Goal: Navigation & Orientation: Find specific page/section

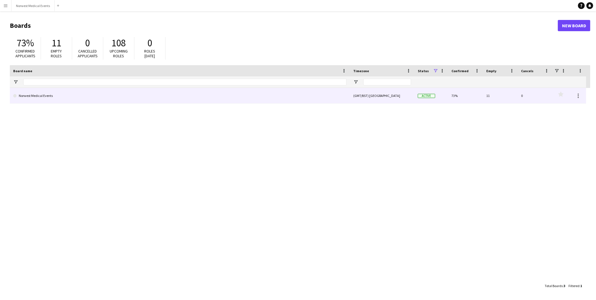
click at [111, 96] on link "Norwest Medical Events" at bounding box center [179, 96] width 333 height 16
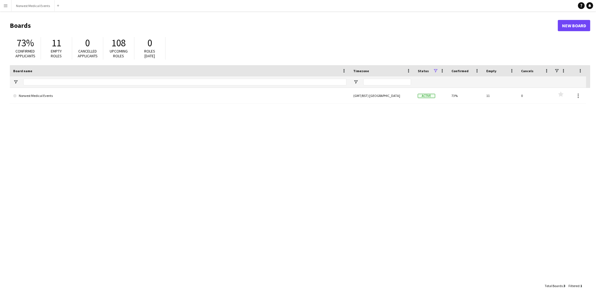
click at [72, 104] on div "Norwest Medical Events (GMT/BST) London Active 73% 11 0 Favourites" at bounding box center [300, 184] width 581 height 192
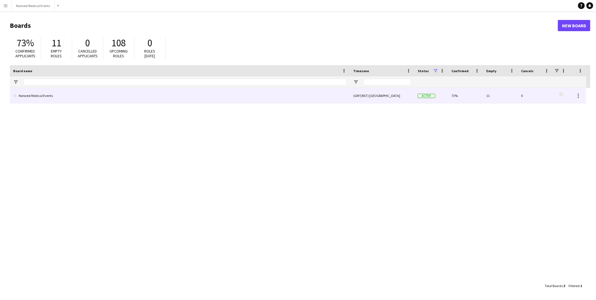
click at [75, 91] on link "Norwest Medical Events" at bounding box center [179, 96] width 333 height 16
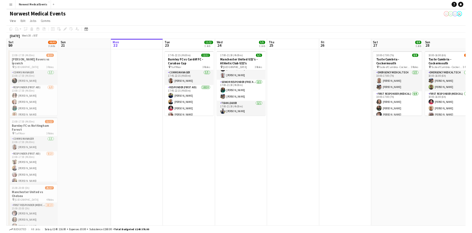
scroll to position [15, 0]
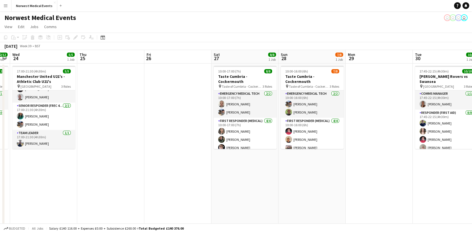
drag, startPoint x: 369, startPoint y: 185, endPoint x: 120, endPoint y: 177, distance: 249.0
click at [100, 185] on app-calendar-viewport "Sat 20 44/49 3 Jobs Sun 21 Mon 22 Tue 23 12/12 1 Job Wed 24 5/5 1 Job Thu 25 Fr…" at bounding box center [236, 203] width 472 height 306
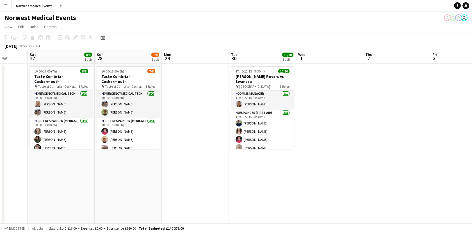
drag, startPoint x: 326, startPoint y: 193, endPoint x: 81, endPoint y: 186, distance: 245.1
click at [81, 186] on app-calendar-viewport "Mon 22 Tue 23 12/12 1 Job Wed 24 5/5 1 Job Thu 25 Fri 26 Sat 27 8/8 1 Job Sun 2…" at bounding box center [236, 203] width 472 height 306
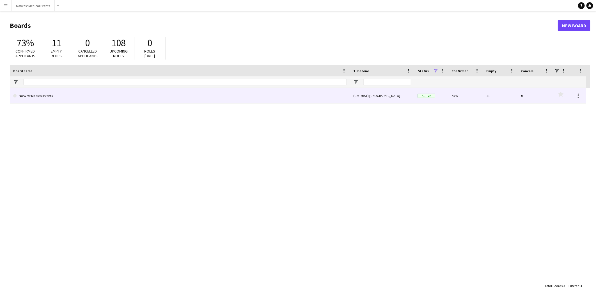
click at [240, 97] on link "Norwest Medical Events" at bounding box center [179, 96] width 333 height 16
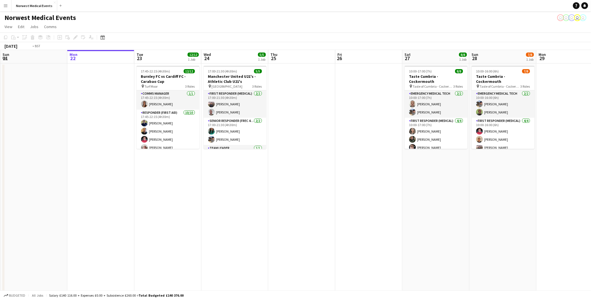
drag, startPoint x: 531, startPoint y: 226, endPoint x: 61, endPoint y: 256, distance: 470.9
click at [61, 256] on app-calendar-viewport "Fri 19 Sat 20 44/49 3 Jobs Sun 21 Mon 22 Tue 23 12/12 1 Job Wed 24 5/5 1 Job Th…" at bounding box center [295, 203] width 591 height 306
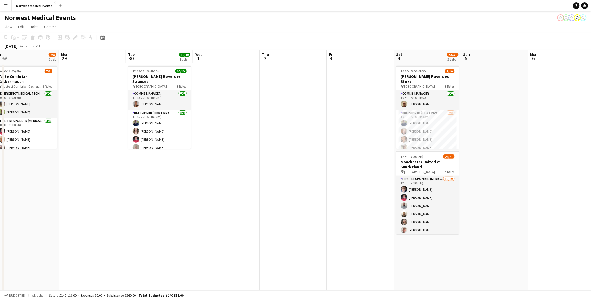
scroll to position [0, 138]
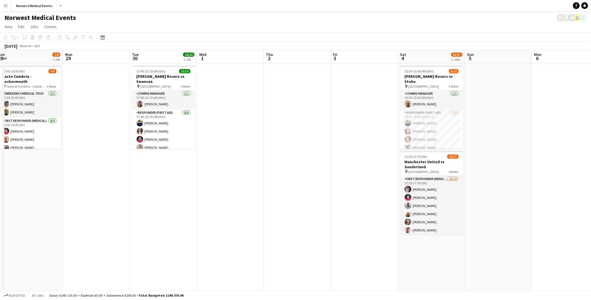
drag, startPoint x: 359, startPoint y: 253, endPoint x: 504, endPoint y: 258, distance: 145.5
click at [538, 267] on app-calendar-viewport "Fri 26 Sat 27 8/8 1 Job Sun 28 7/8 1 Job Mon 29 Tue 30 10/10 1 Job Wed 1 Thu 2 …" at bounding box center [295, 203] width 591 height 306
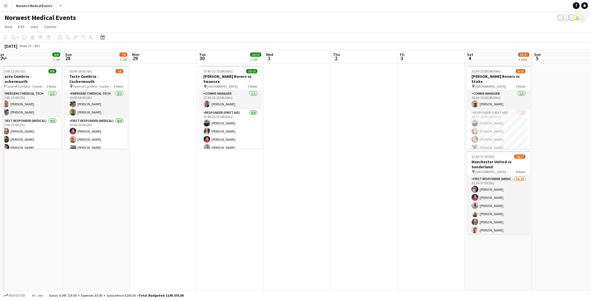
click at [341, 236] on div "chevron-right New group Thu 25 Fri 26 Sat 27 8/8 1 Job Sun 28 7/8 1 Job Mon 29 …" at bounding box center [295, 203] width 591 height 306
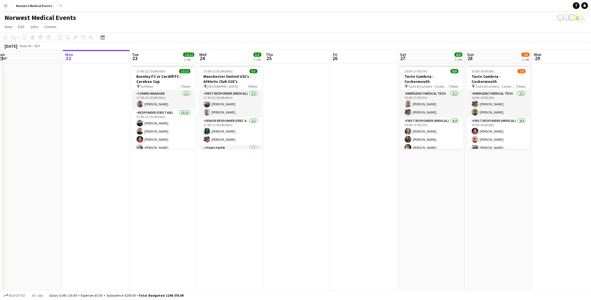
drag, startPoint x: 167, startPoint y: 200, endPoint x: 130, endPoint y: 180, distance: 42.8
click at [549, 211] on app-calendar-viewport "Fri 19 Sat 20 44/49 3 Jobs Sun 21 Mon 22 Tue 23 12/12 1 Job Wed 24 5/5 1 Job Th…" at bounding box center [295, 203] width 591 height 306
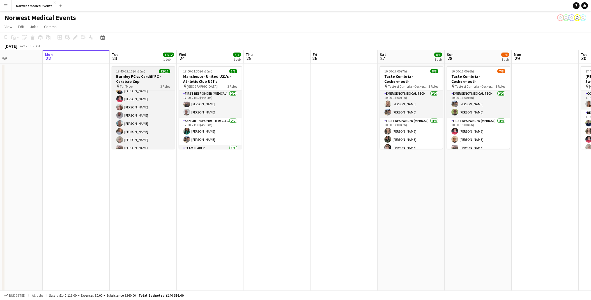
scroll to position [72, 0]
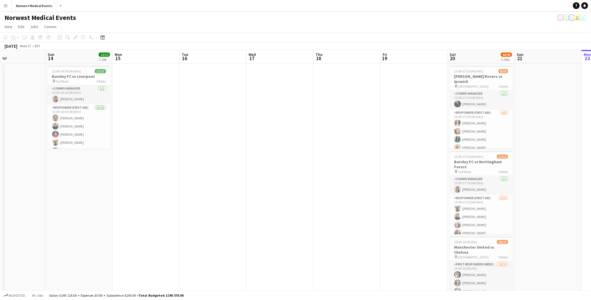
drag, startPoint x: 46, startPoint y: 150, endPoint x: 585, endPoint y: 217, distance: 543.3
click at [585, 217] on app-calendar-viewport "Thu 11 Fri 12 Sat 13 Sun 14 12/12 1 Job Mon 15 Tue 16 Wed 17 Thu 18 Fri 19 Sat …" at bounding box center [295, 203] width 591 height 306
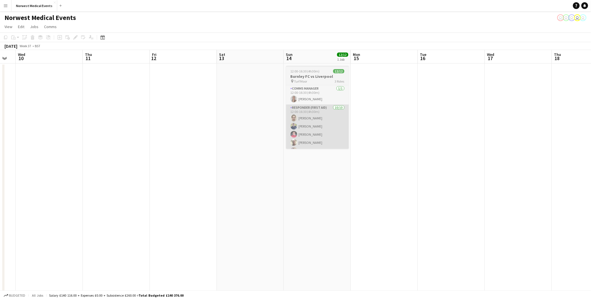
drag, startPoint x: 266, startPoint y: 167, endPoint x: 304, endPoint y: 130, distance: 53.4
click at [500, 174] on app-calendar-viewport "Mon 8 Tue 9 Wed 10 Thu 11 Fri 12 Sat 13 Sun 14 12/12 1 Job Mon 15 Tue 16 Wed 17…" at bounding box center [295, 203] width 591 height 306
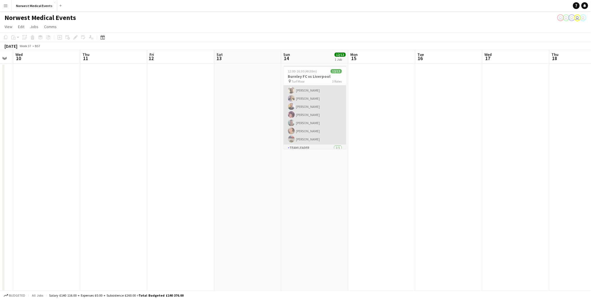
scroll to position [67, 0]
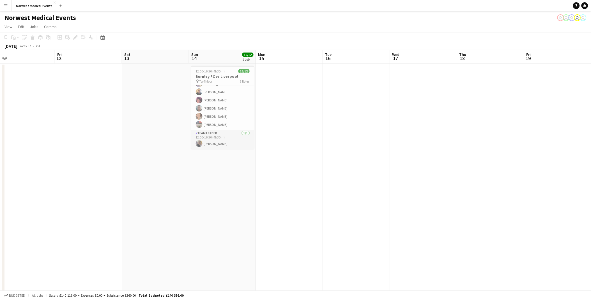
drag, startPoint x: 218, startPoint y: 178, endPoint x: -114, endPoint y: 168, distance: 332.1
click at [0, 168] on html "Menu Boards Boards Boards All jobs Status Workforce Workforce My Workforce Recr…" at bounding box center [295, 183] width 591 height 366
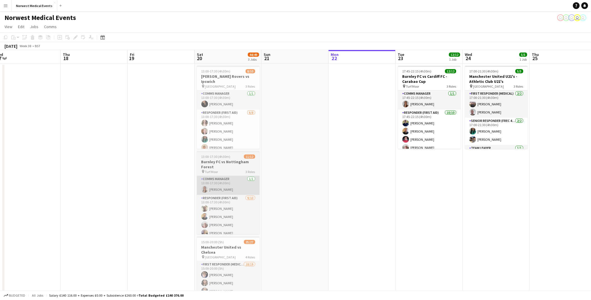
drag, startPoint x: 316, startPoint y: 194, endPoint x: 210, endPoint y: 179, distance: 107.4
click at [0, 181] on html "Menu Boards Boards Boards All jobs Status Workforce Workforce My Workforce Recr…" at bounding box center [295, 183] width 591 height 366
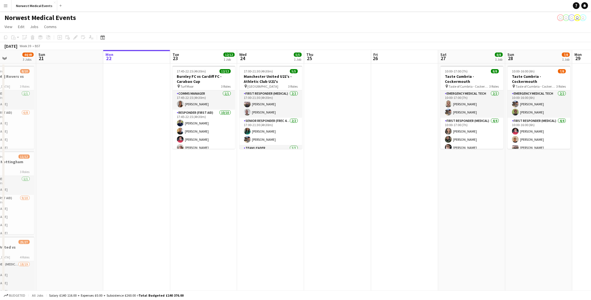
scroll to position [0, 168]
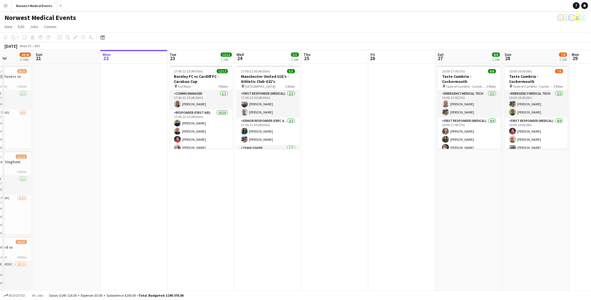
drag, startPoint x: 290, startPoint y: 196, endPoint x: 229, endPoint y: 210, distance: 62.3
click at [229, 210] on app-calendar-viewport "Thu 18 Fri 19 Sat 20 44/49 3 Jobs Sun 21 Mon 22 Tue 23 12/12 1 Job Wed 24 5/5 1…" at bounding box center [295, 203] width 591 height 306
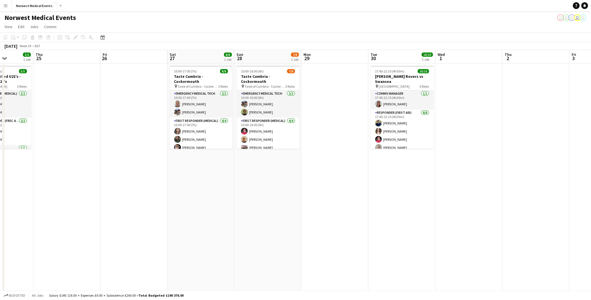
scroll to position [0, 146]
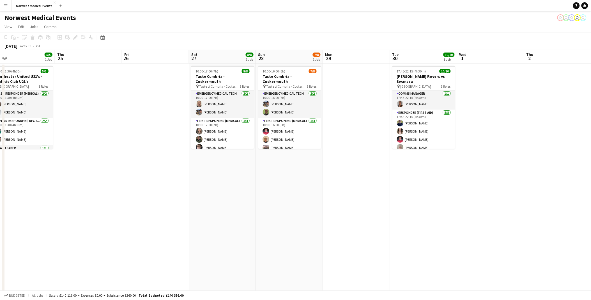
drag, startPoint x: 61, startPoint y: 222, endPoint x: -71, endPoint y: 222, distance: 131.9
click at [0, 222] on html "Menu Boards Boards Boards All jobs Status Workforce Workforce My Workforce Recr…" at bounding box center [295, 183] width 591 height 366
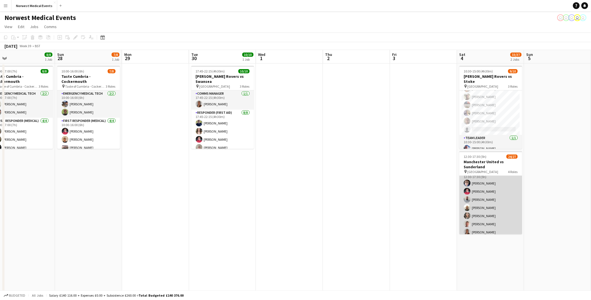
scroll to position [0, 0]
